Goal: Information Seeking & Learning: Learn about a topic

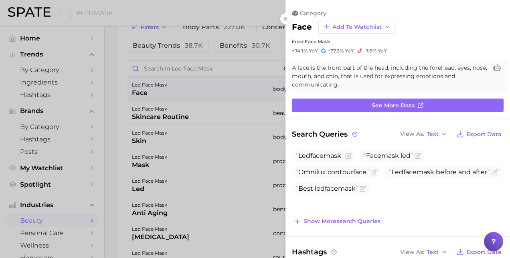
scroll to position [276, 0]
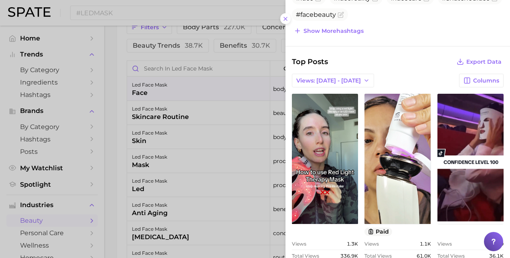
click at [203, 9] on div at bounding box center [255, 129] width 510 height 258
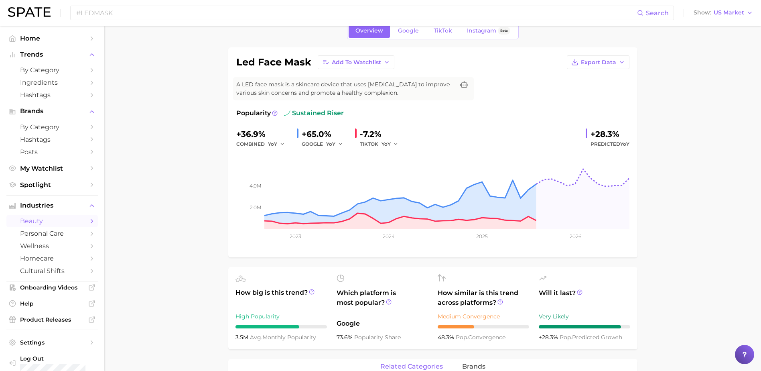
scroll to position [0, 0]
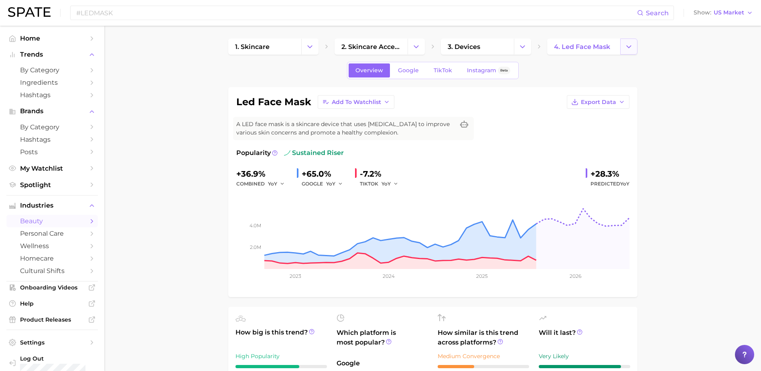
click at [510, 44] on icon "Change Category" at bounding box center [628, 47] width 8 height 8
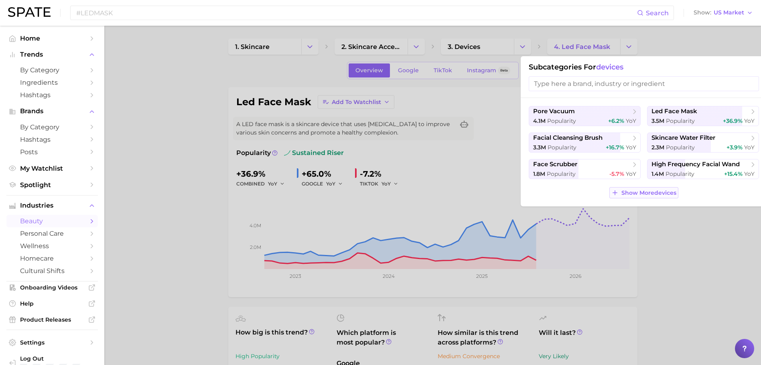
click at [510, 192] on span "Show More devices" at bounding box center [648, 192] width 55 height 7
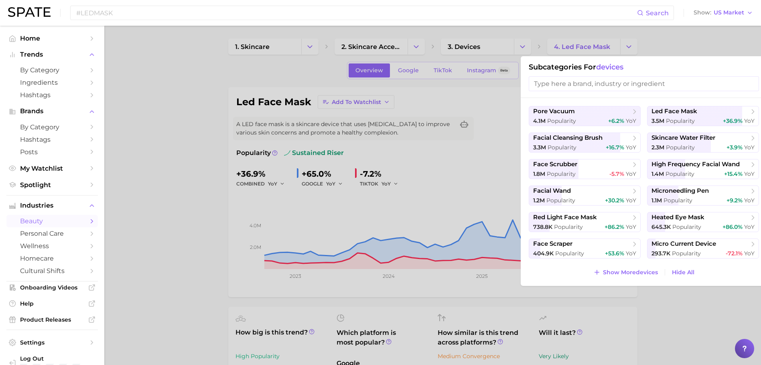
click at [510, 46] on div at bounding box center [380, 182] width 761 height 365
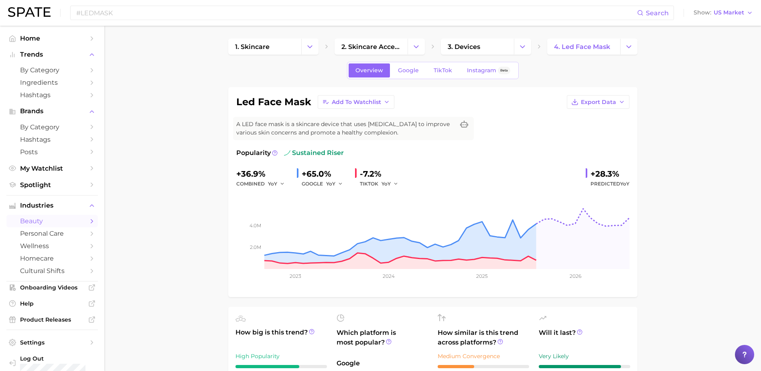
click at [510, 46] on icon "Change Category" at bounding box center [628, 47] width 8 height 8
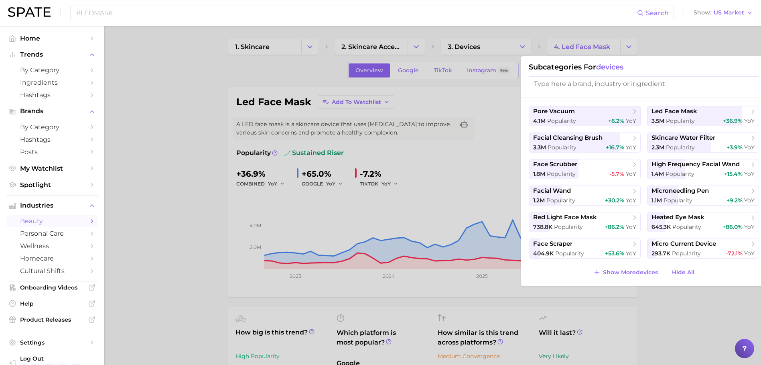
click at [510, 47] on div at bounding box center [380, 182] width 761 height 365
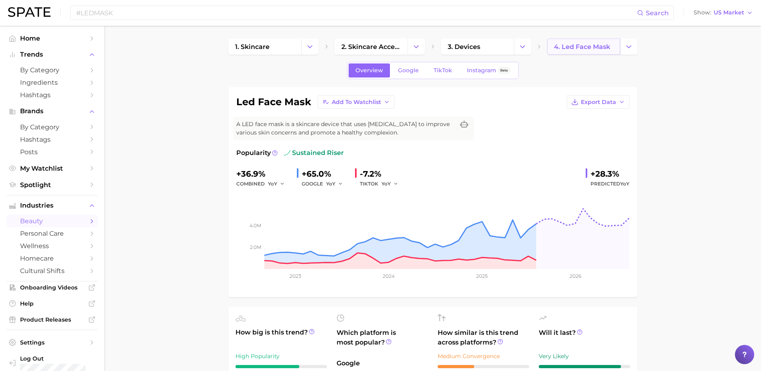
click at [510, 48] on span "4. led face mask" at bounding box center [582, 47] width 56 height 8
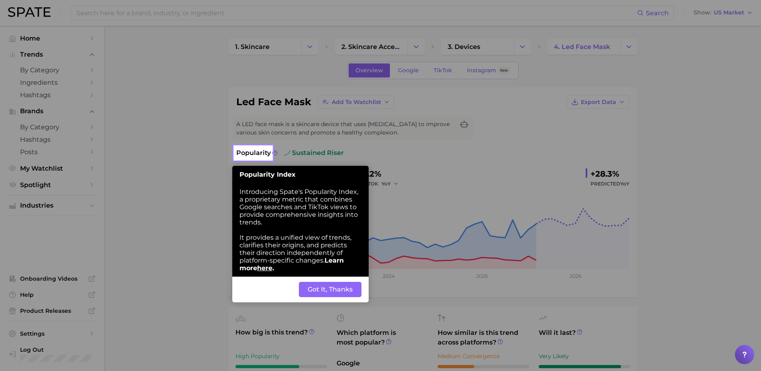
click at [328, 258] on button "Got It, Thanks" at bounding box center [330, 289] width 63 height 15
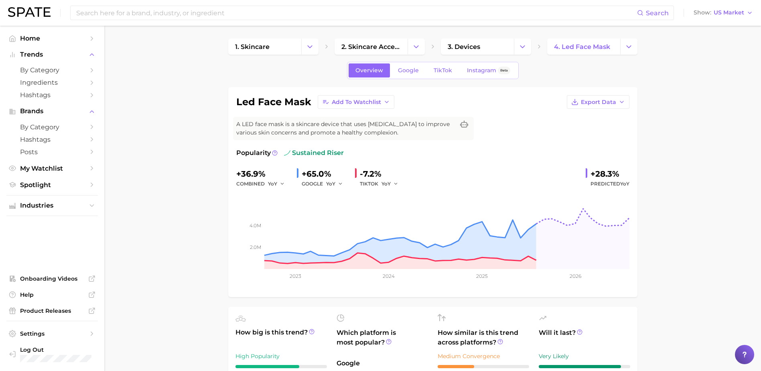
click at [510, 47] on icon at bounding box center [539, 46] width 6 height 6
click at [510, 45] on link "4. led face mask" at bounding box center [583, 46] width 73 height 16
click at [510, 47] on button "Change Category" at bounding box center [522, 46] width 17 height 16
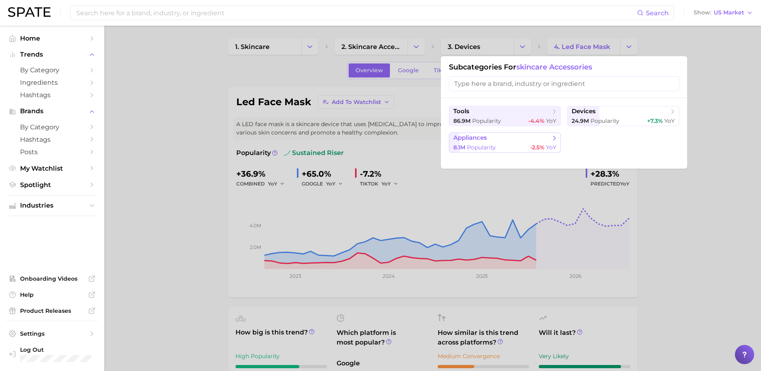
click at [494, 142] on button "appliances 8.1m Popularity -2.5% YoY" at bounding box center [505, 142] width 112 height 20
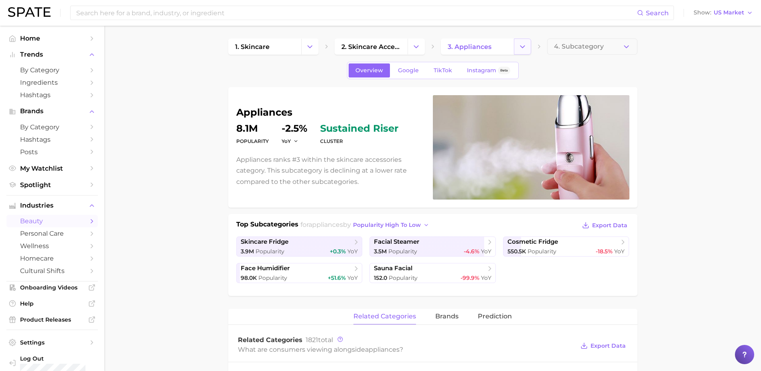
click at [510, 47] on icon "Change Category" at bounding box center [522, 47] width 8 height 8
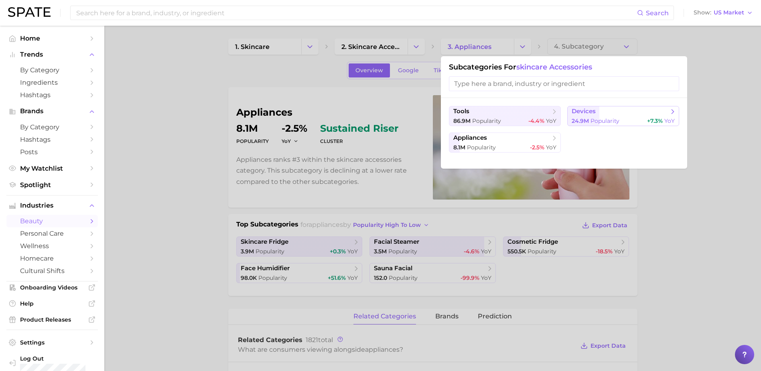
click at [510, 120] on span "Popularity" at bounding box center [604, 120] width 29 height 7
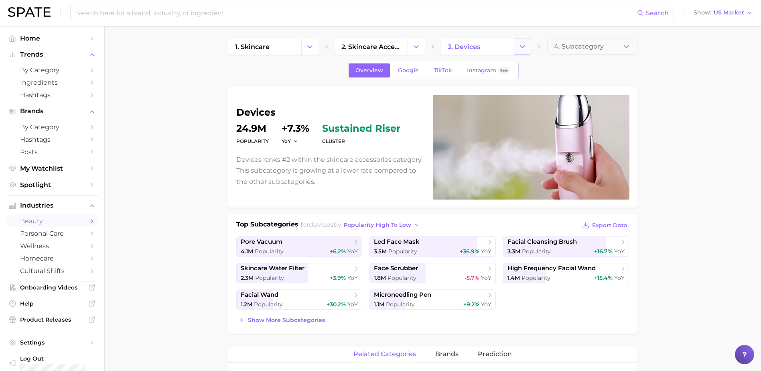
click at [510, 47] on icon "Change Category" at bounding box center [522, 47] width 8 height 8
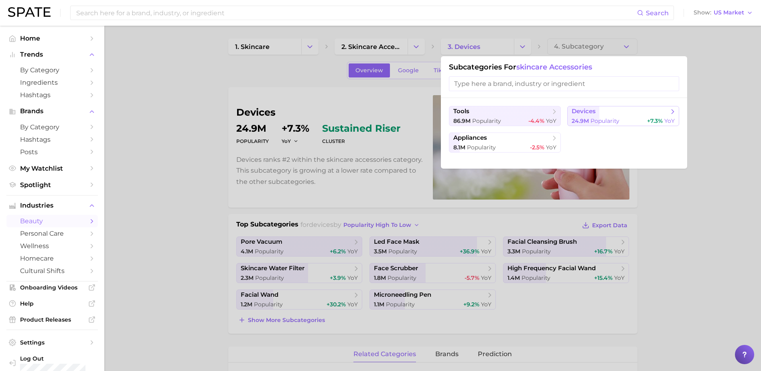
click at [510, 113] on span "devices" at bounding box center [583, 111] width 24 height 8
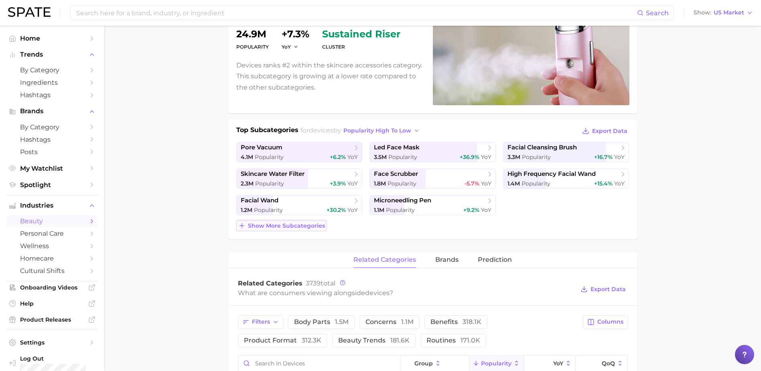
scroll to position [80, 0]
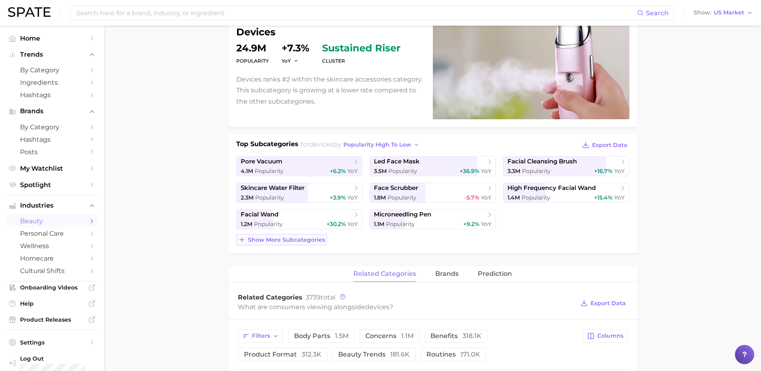
click at [306, 240] on span "Show more subcategories" at bounding box center [286, 239] width 77 height 7
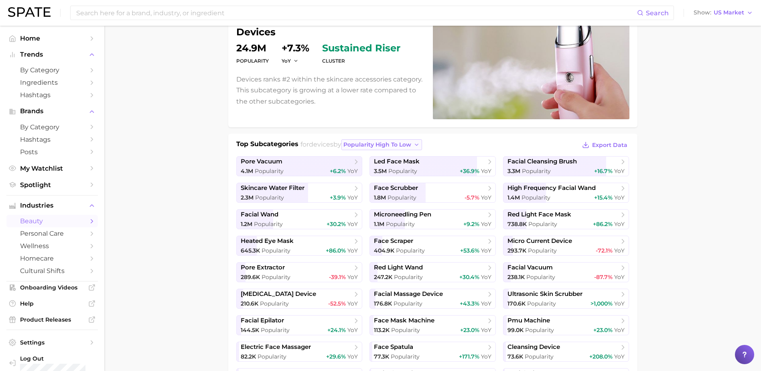
click at [420, 146] on icon "button" at bounding box center [416, 145] width 6 height 6
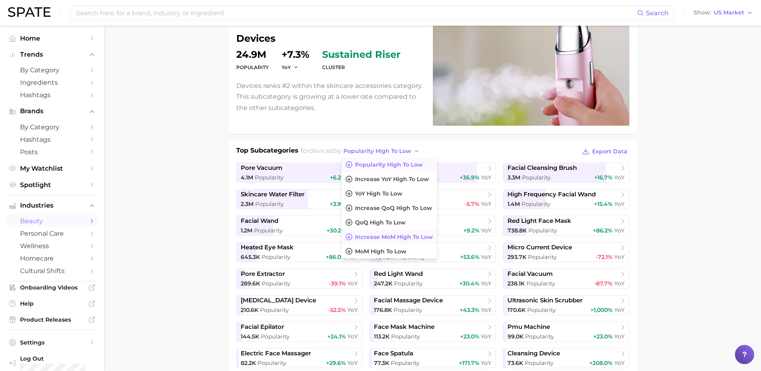
scroll to position [40, 0]
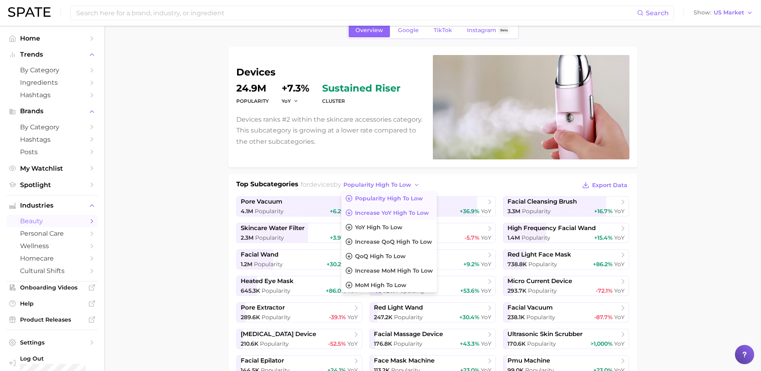
click at [403, 214] on span "Increase YoY high to low" at bounding box center [392, 212] width 74 height 7
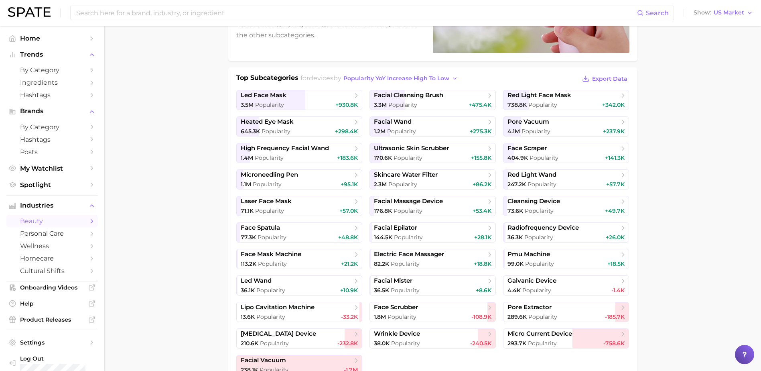
scroll to position [160, 0]
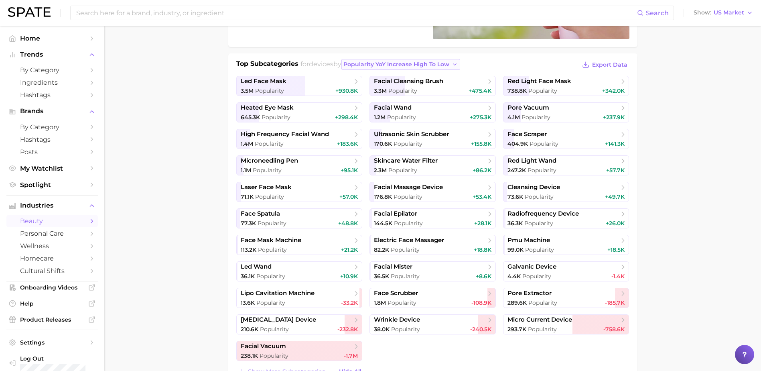
click at [457, 64] on icon "button" at bounding box center [455, 64] width 6 height 6
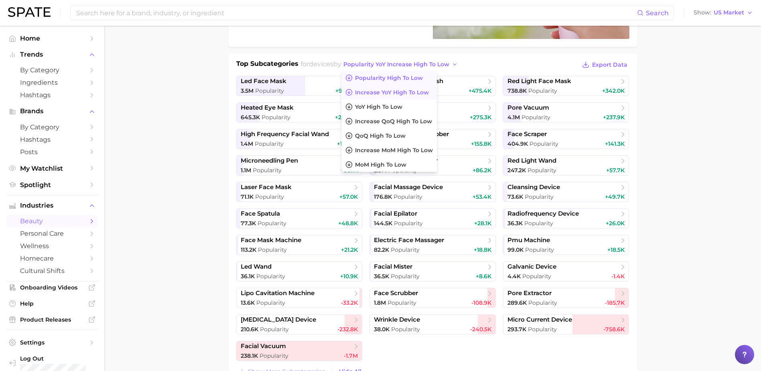
click at [405, 80] on span "Popularity high to low" at bounding box center [389, 78] width 68 height 7
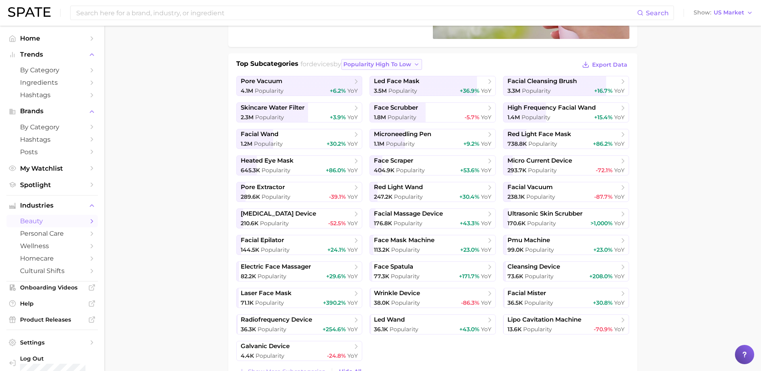
click at [419, 63] on icon "button" at bounding box center [416, 64] width 6 height 6
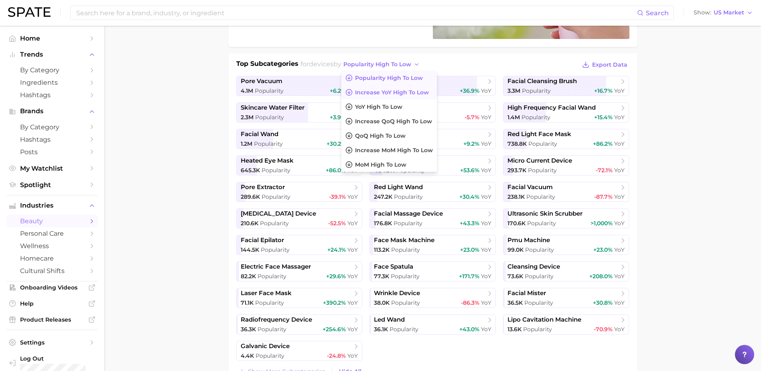
click at [398, 94] on span "Increase YoY high to low" at bounding box center [392, 92] width 74 height 7
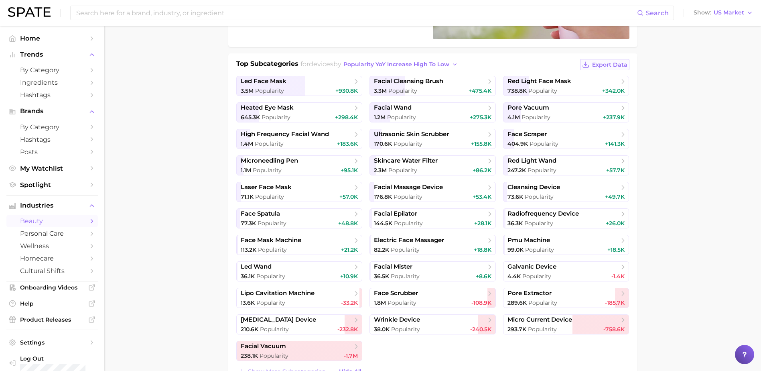
click at [510, 63] on span "Export Data" at bounding box center [609, 64] width 35 height 7
click at [457, 67] on icon "button" at bounding box center [455, 64] width 6 height 6
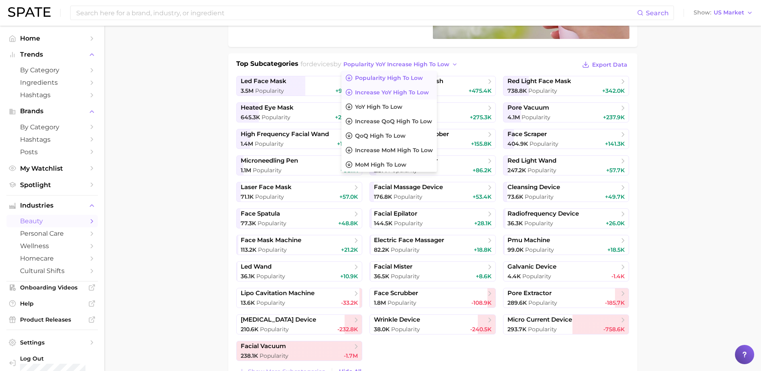
click at [388, 81] on button "Popularity high to low" at bounding box center [388, 78] width 95 height 14
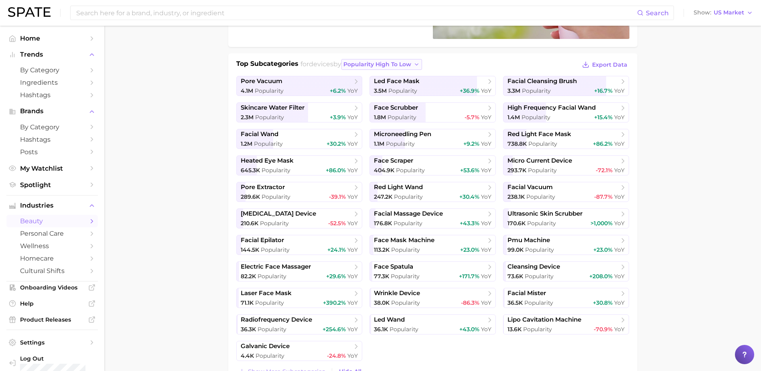
click at [403, 63] on span "popularity high to low" at bounding box center [377, 64] width 68 height 7
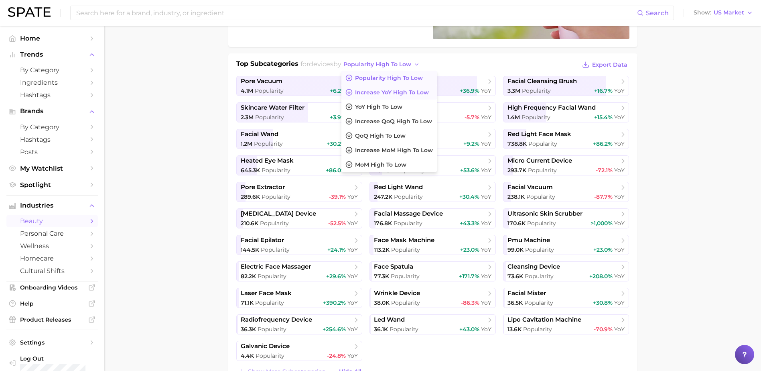
click at [381, 96] on button "Increase YoY high to low" at bounding box center [388, 92] width 95 height 14
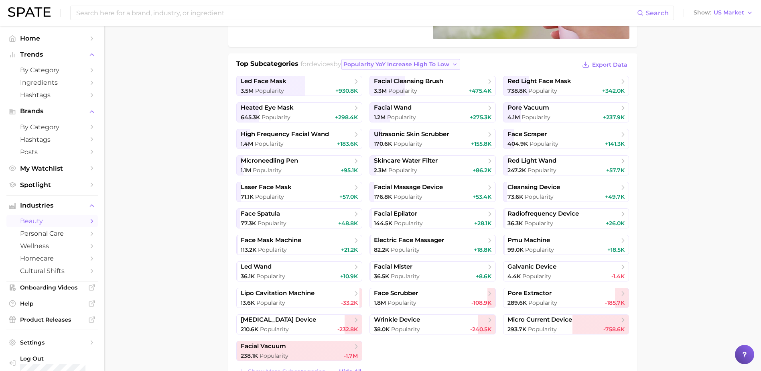
click at [365, 64] on span "Popularity YoY increase high to low" at bounding box center [396, 64] width 106 height 7
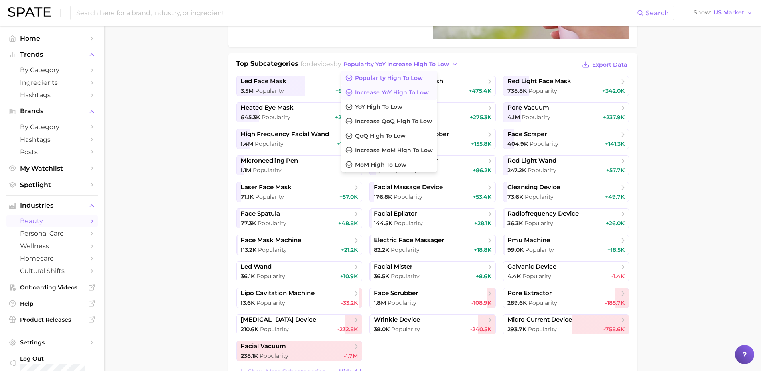
click at [364, 75] on span "Popularity high to low" at bounding box center [389, 78] width 68 height 7
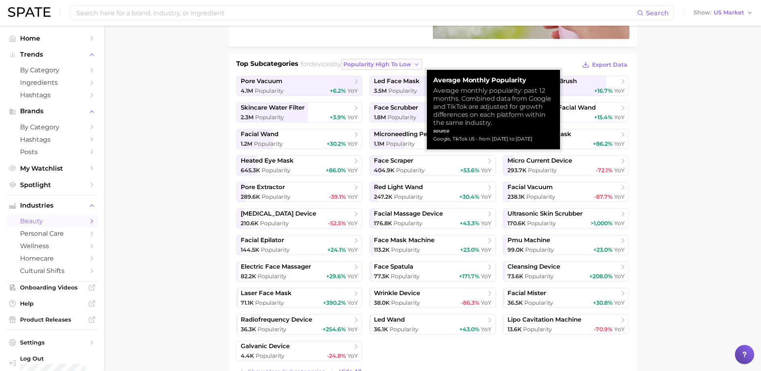
click at [385, 68] on button "popularity high to low" at bounding box center [381, 64] width 81 height 11
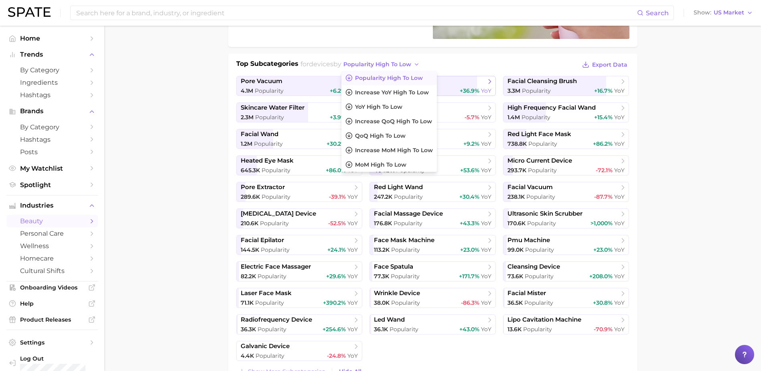
click at [482, 89] on span "YoY" at bounding box center [486, 90] width 10 height 7
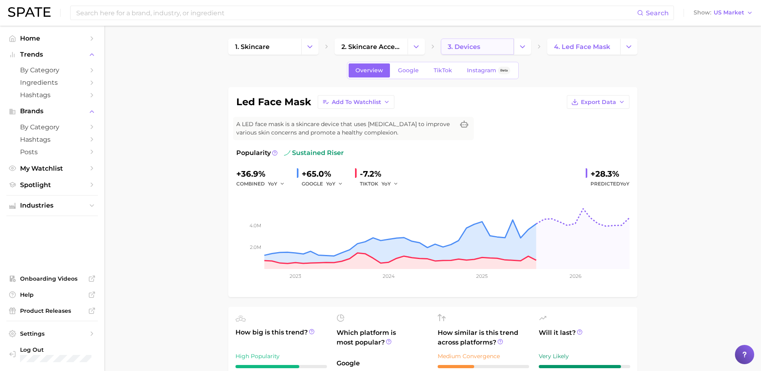
click at [496, 51] on link "3. devices" at bounding box center [477, 46] width 73 height 16
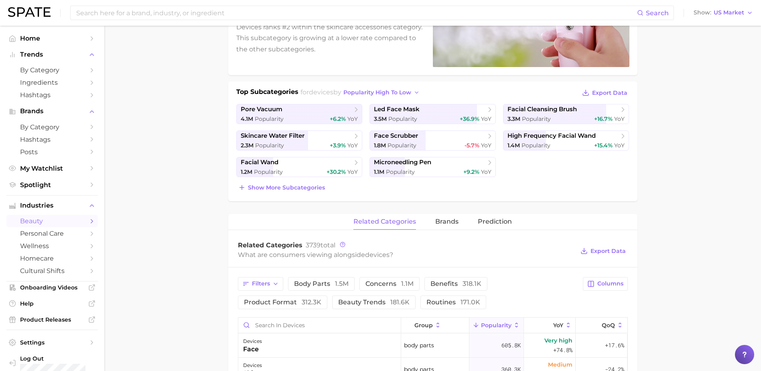
scroll to position [80, 0]
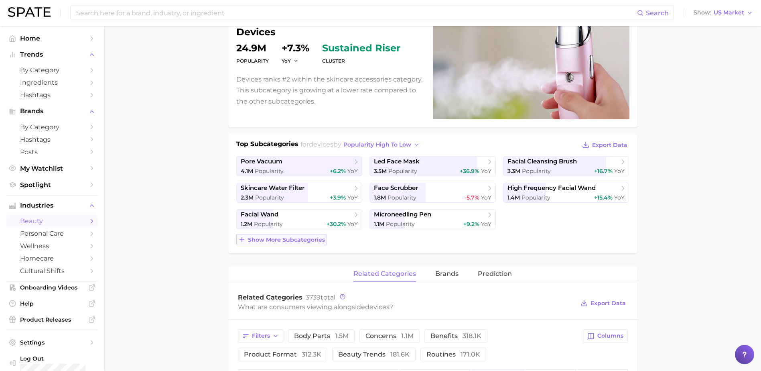
click at [296, 242] on span "Show more subcategories" at bounding box center [286, 239] width 77 height 7
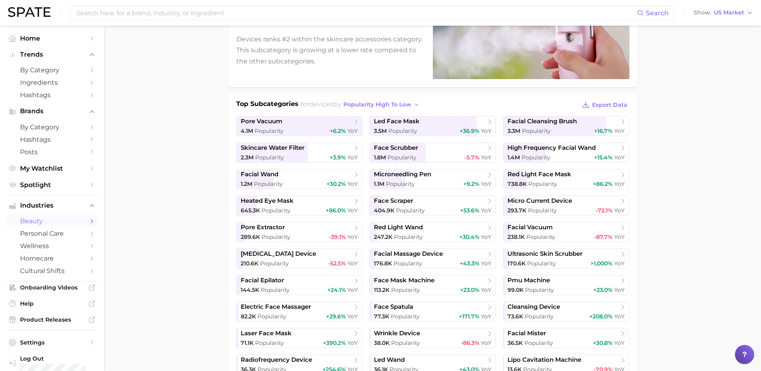
scroll to position [160, 0]
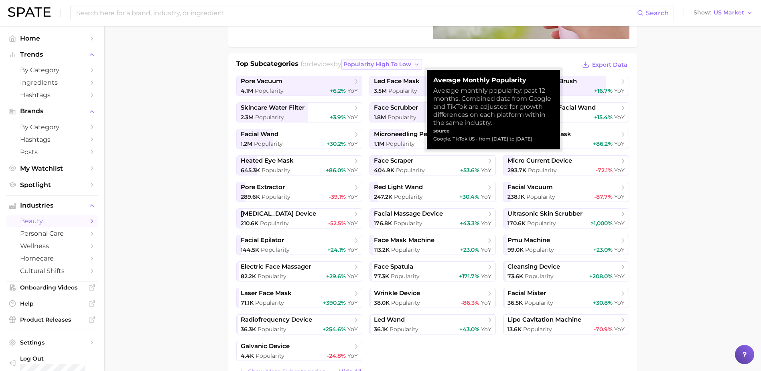
click at [366, 69] on button "popularity high to low" at bounding box center [381, 64] width 81 height 11
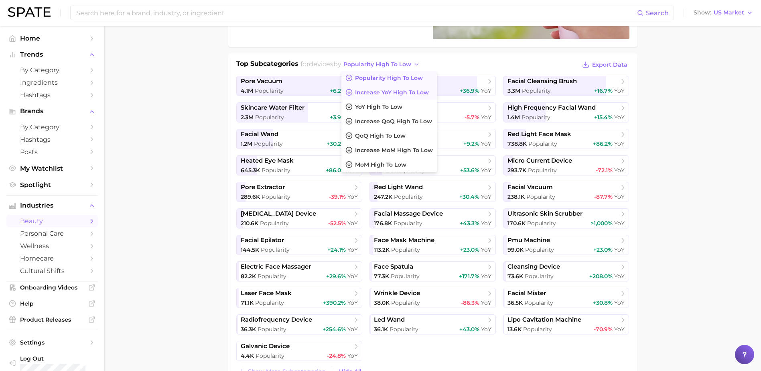
click at [365, 90] on span "Increase YoY high to low" at bounding box center [392, 92] width 74 height 7
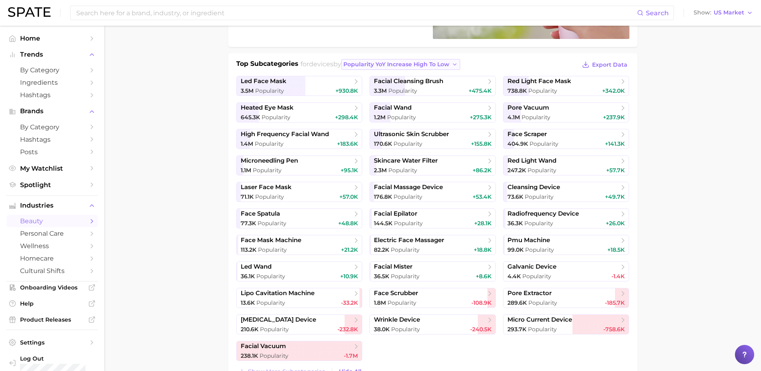
click at [409, 64] on span "Popularity YoY increase high to low" at bounding box center [396, 64] width 106 height 7
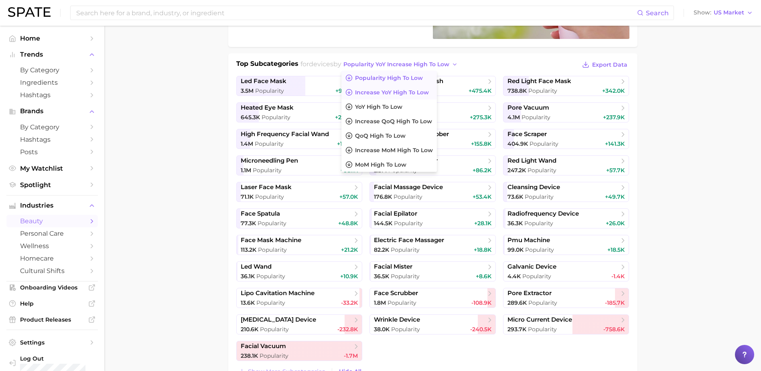
click at [390, 78] on span "Popularity high to low" at bounding box center [389, 78] width 68 height 7
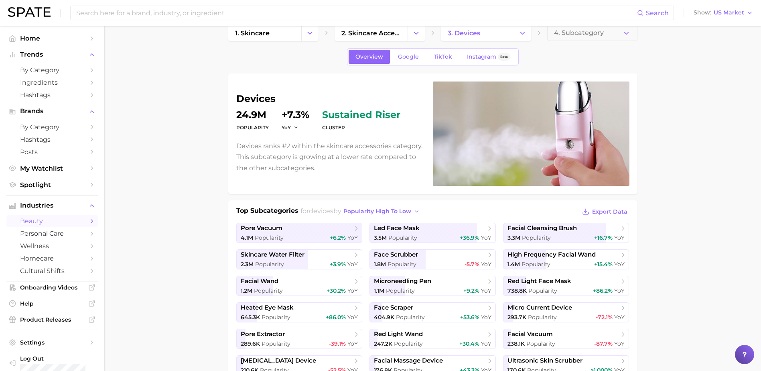
scroll to position [0, 0]
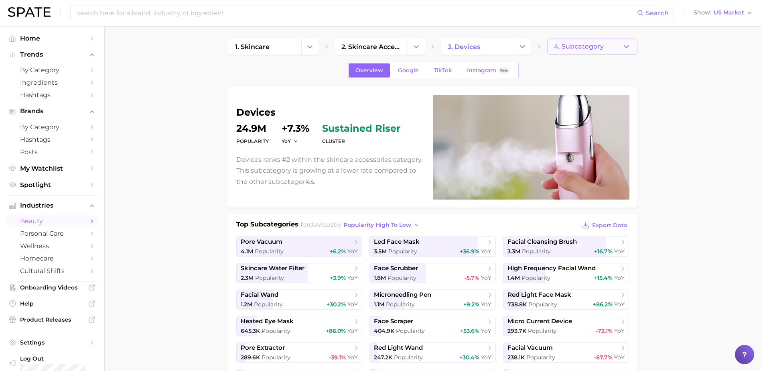
click at [510, 45] on button "4. Subcategory" at bounding box center [592, 46] width 90 height 16
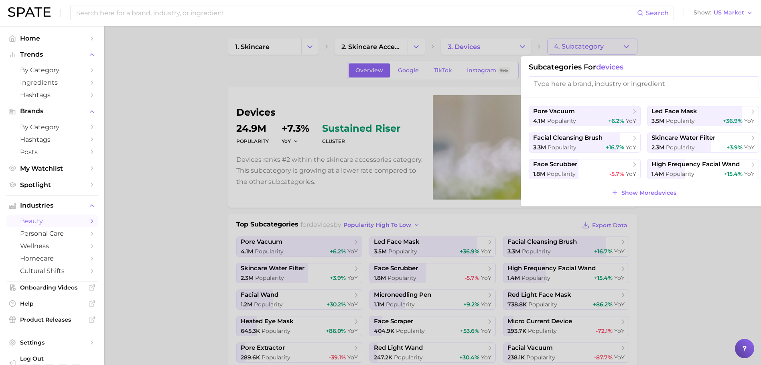
click at [510, 83] on input "search" at bounding box center [644, 83] width 230 height 15
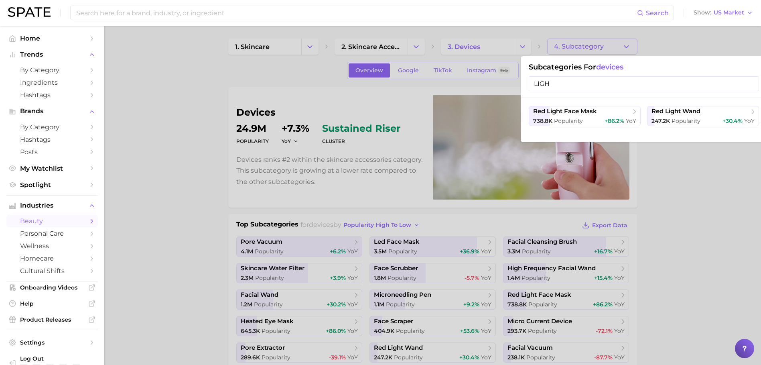
type input "LIGHT"
drag, startPoint x: 603, startPoint y: 83, endPoint x: 519, endPoint y: 81, distance: 84.6
click at [510, 55] on div "4. Subcategory Subcategories for devices LIGHT red light face mask 738.8k Popul…" at bounding box center [592, 46] width 90 height 16
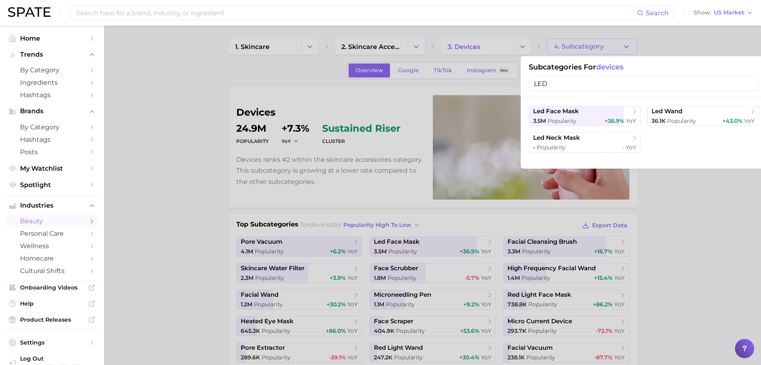
drag, startPoint x: 526, startPoint y: 86, endPoint x: 485, endPoint y: 87, distance: 40.9
click at [510, 55] on div "4. Subcategory Subcategories for devices LED led face mask 3.5m Popularity +36.…" at bounding box center [592, 46] width 90 height 16
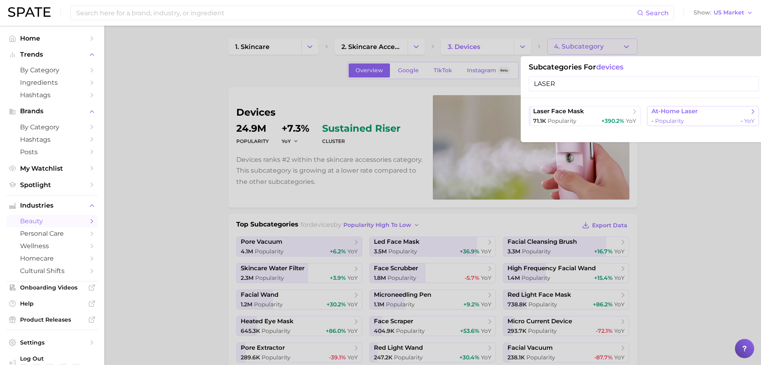
type input "LASER"
click at [510, 116] on button "at-home laser - Popularity - YoY" at bounding box center [703, 116] width 112 height 20
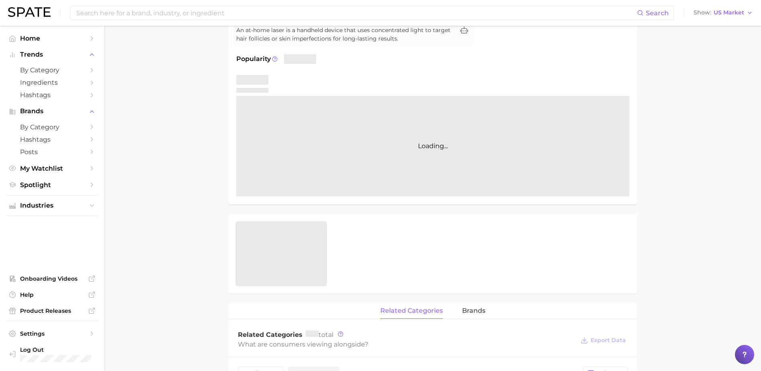
scroll to position [113, 0]
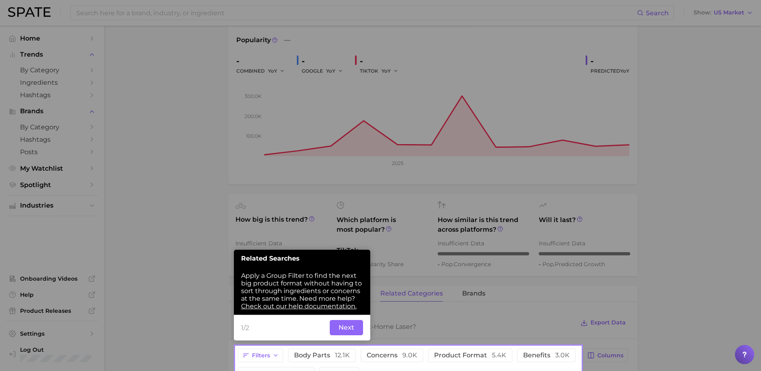
click at [348, 258] on button "Next" at bounding box center [346, 327] width 33 height 15
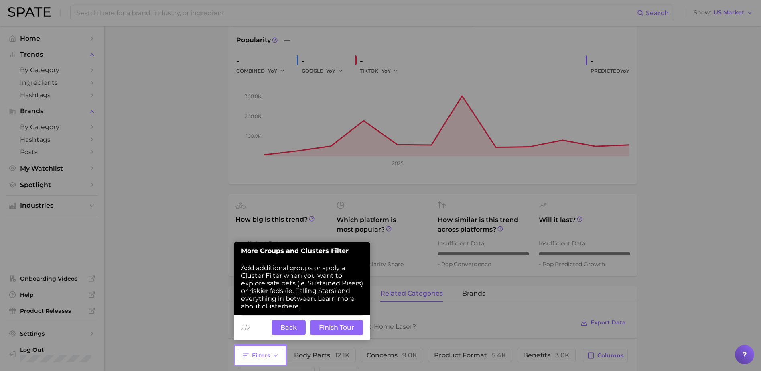
click at [294, 258] on button "Back" at bounding box center [288, 327] width 34 height 15
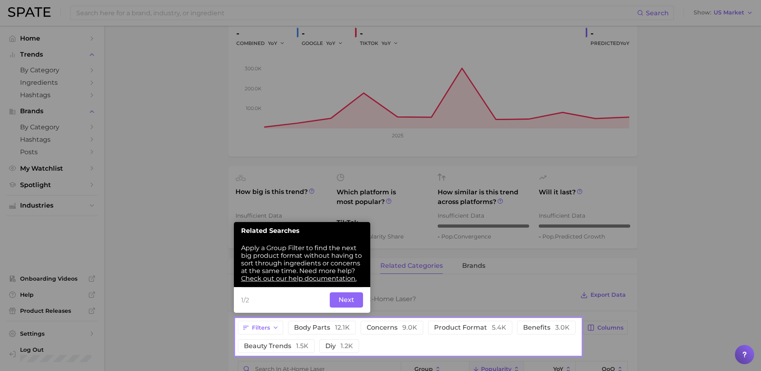
scroll to position [142, 0]
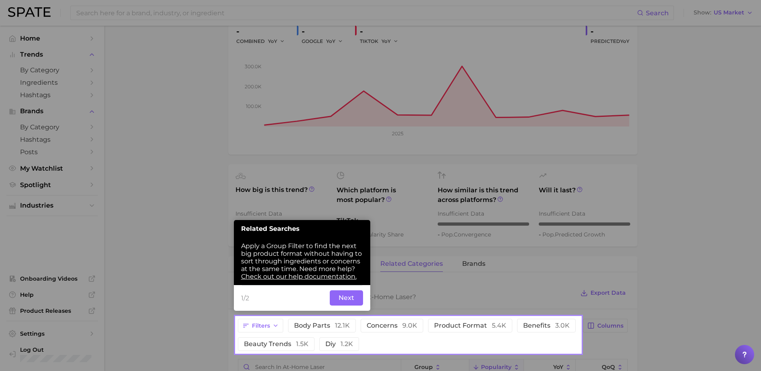
click at [348, 258] on button "Next" at bounding box center [346, 297] width 33 height 15
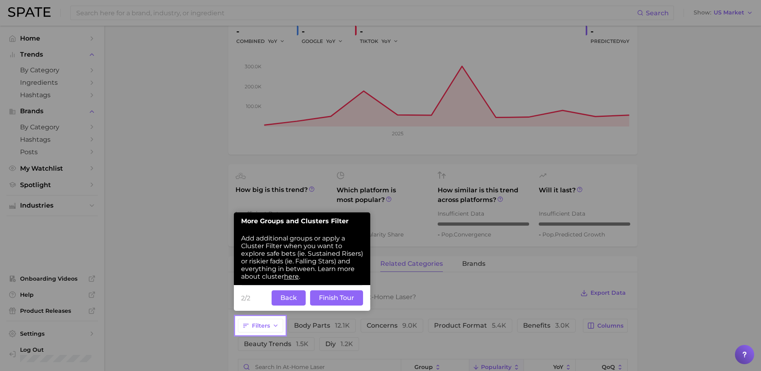
click at [348, 258] on button "Finish Tour" at bounding box center [336, 297] width 53 height 15
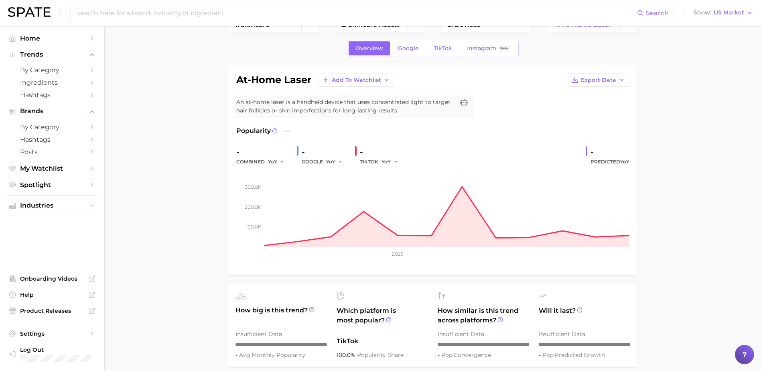
scroll to position [0, 0]
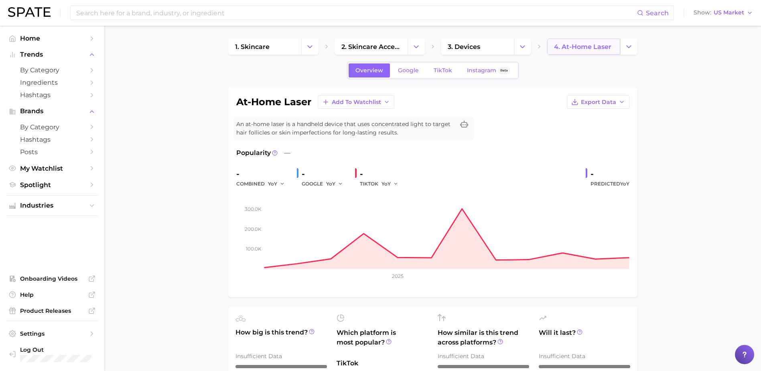
click at [510, 51] on link "4. at-home laser" at bounding box center [583, 46] width 73 height 16
click at [510, 52] on button "Change Category" at bounding box center [628, 46] width 17 height 16
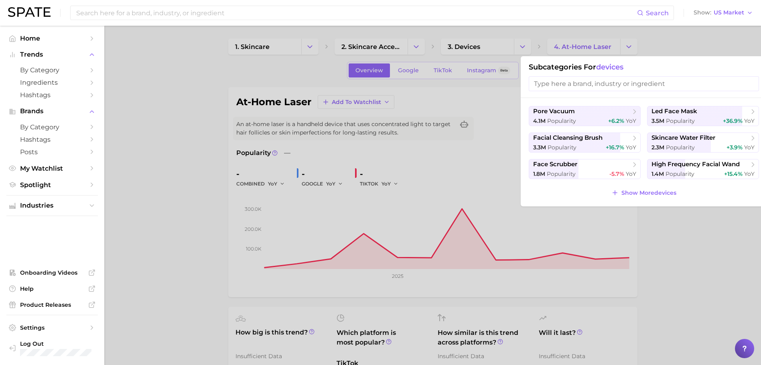
click at [510, 85] on input "search" at bounding box center [644, 83] width 230 height 15
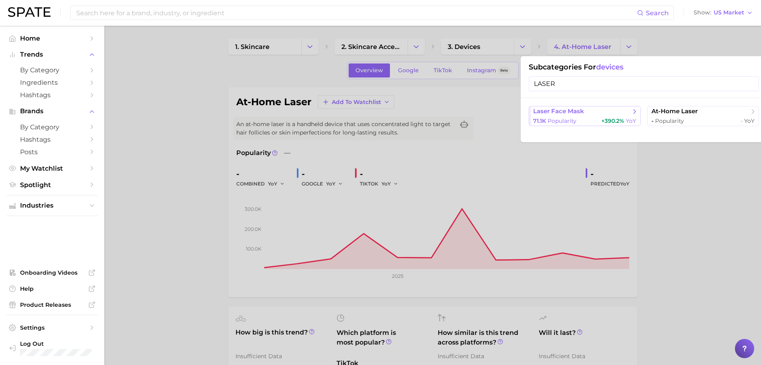
type input "LASER"
click at [510, 121] on span "71.1k" at bounding box center [539, 120] width 13 height 7
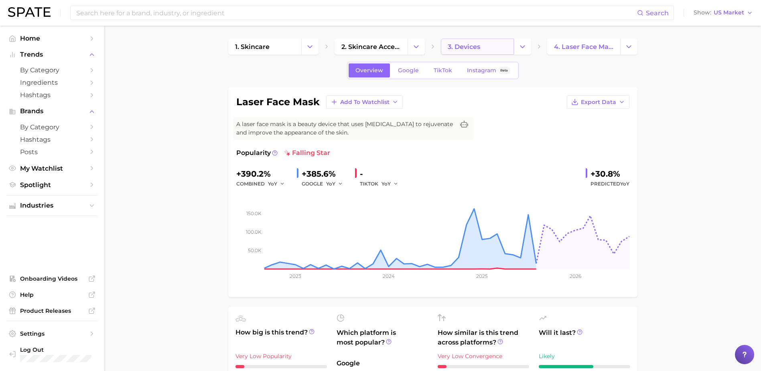
click at [485, 53] on link "3. devices" at bounding box center [477, 46] width 73 height 16
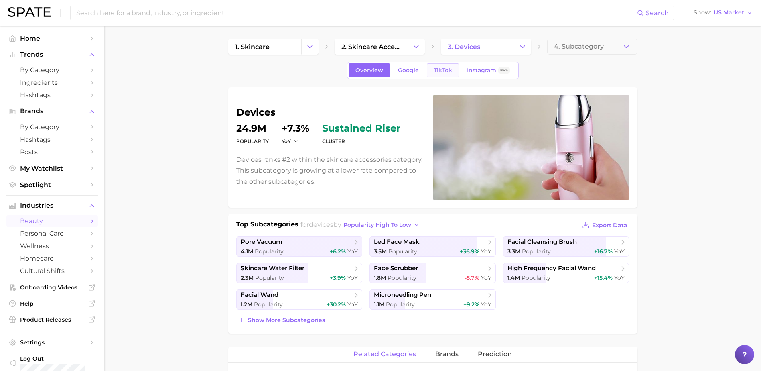
click at [442, 72] on span "TikTok" at bounding box center [443, 70] width 18 height 7
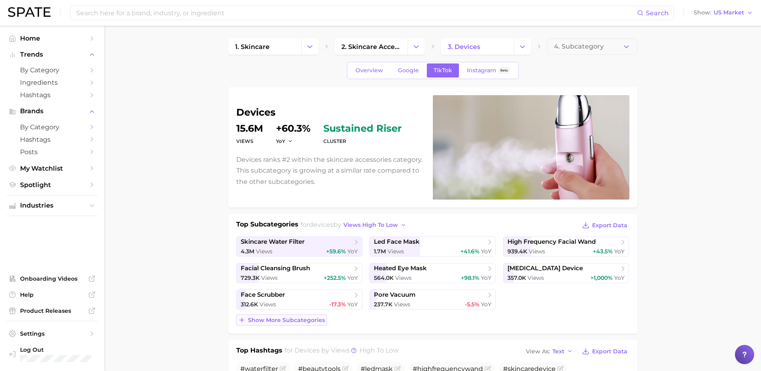
click at [309, 258] on span "Show more subcategories" at bounding box center [286, 319] width 77 height 7
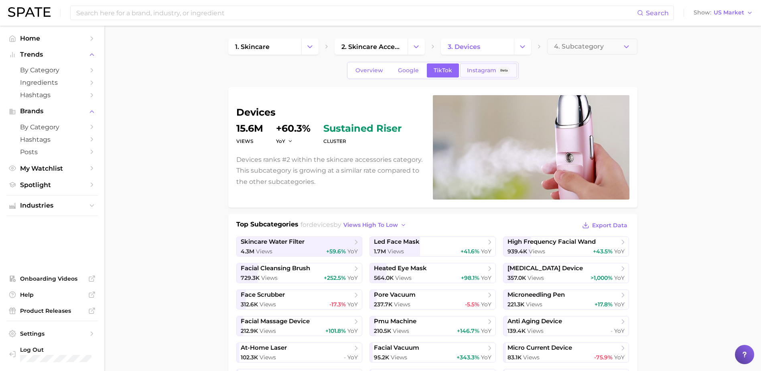
click at [486, 70] on span "Instagram" at bounding box center [481, 70] width 29 height 7
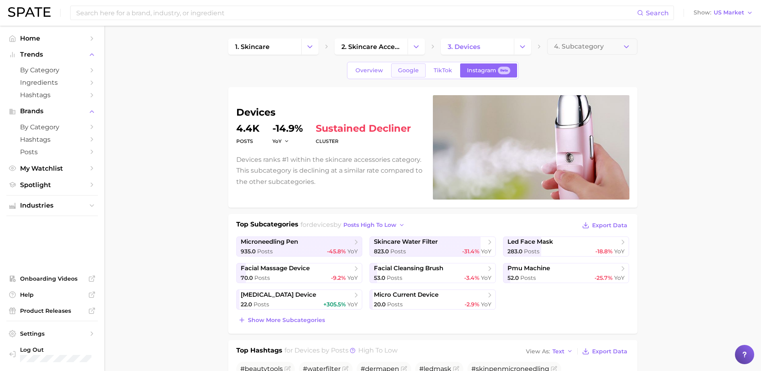
click at [411, 75] on link "Google" at bounding box center [408, 70] width 34 height 14
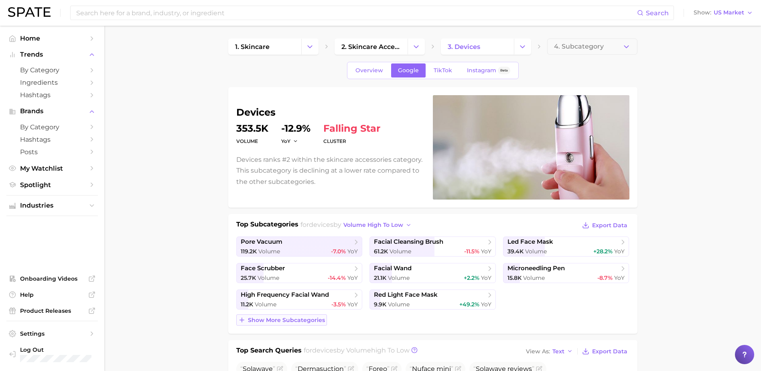
click at [303, 258] on span "Show more subcategories" at bounding box center [286, 319] width 77 height 7
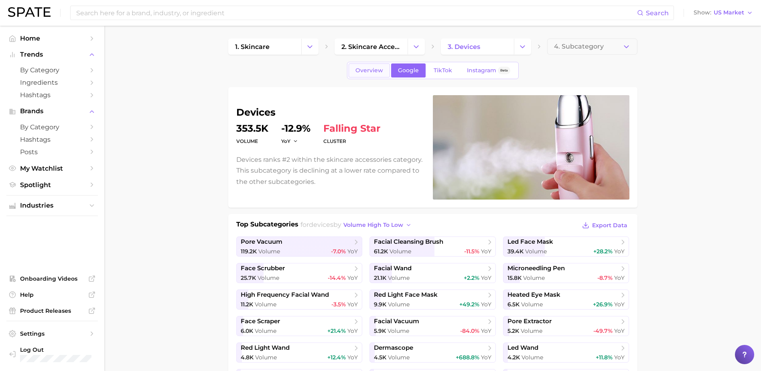
click at [369, 70] on span "Overview" at bounding box center [369, 70] width 28 height 7
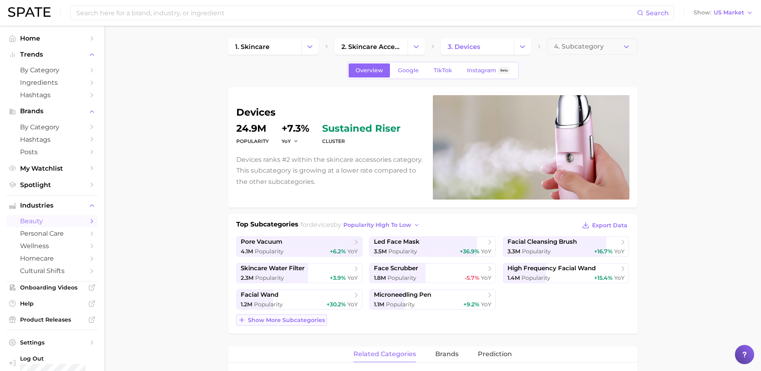
click at [308, 258] on span "Show more subcategories" at bounding box center [286, 319] width 77 height 7
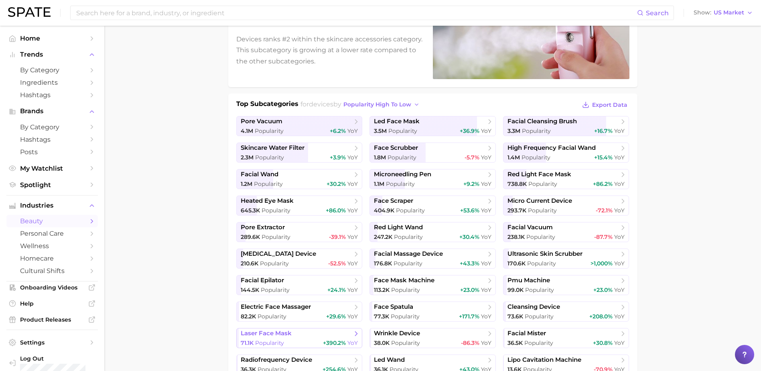
scroll to position [160, 0]
